Goal: Transaction & Acquisition: Obtain resource

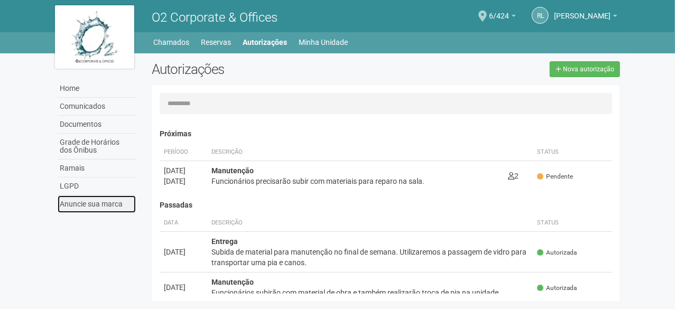
click at [110, 204] on link "Anuncie sua marca" at bounding box center [97, 203] width 78 height 17
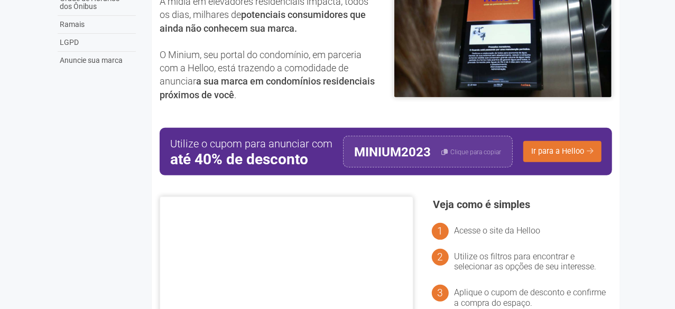
scroll to position [145, 0]
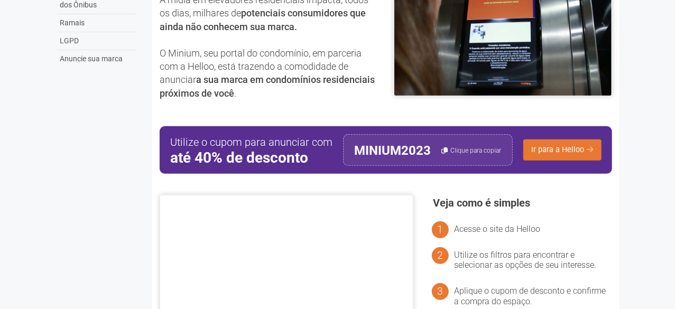
click at [447, 155] on button "Clique para copiar" at bounding box center [471, 150] width 60 height 31
click at [563, 152] on link "Ir para a Helloo" at bounding box center [562, 149] width 78 height 21
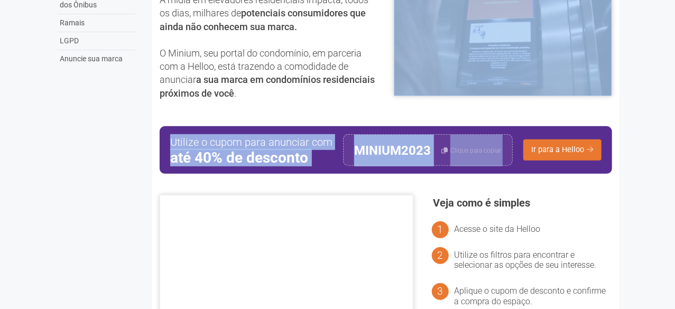
drag, startPoint x: 672, startPoint y: 142, endPoint x: 676, endPoint y: 110, distance: 32.5
click at [674, 107] on html "Aguarde... O2 Corporate & Offices RL Robson Luiz Ferraro Motta Robson Luiz Ferr…" at bounding box center [337, 9] width 675 height 309
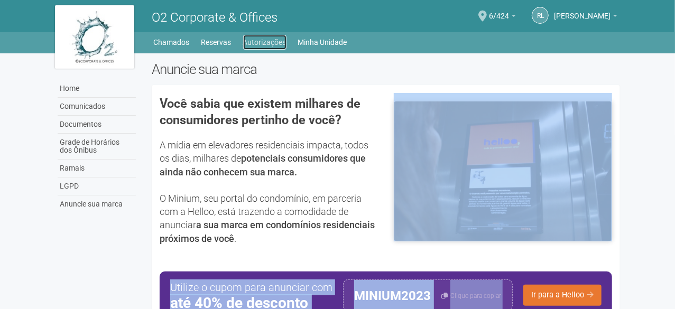
click at [276, 40] on link "Autorizações" at bounding box center [264, 42] width 43 height 15
